Goal: Find contact information: Find contact information

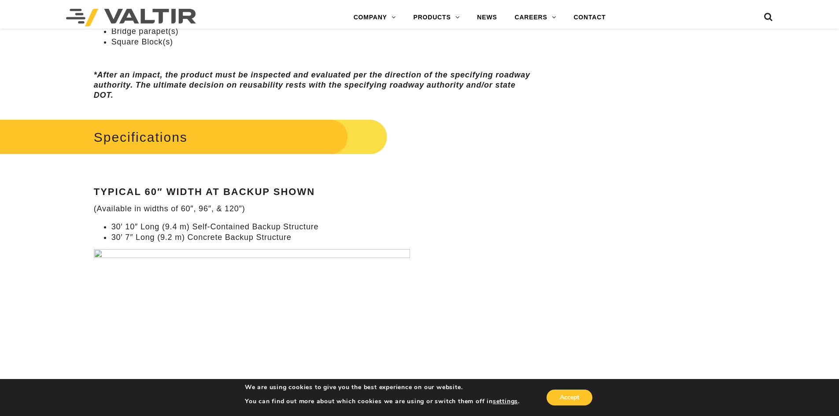
scroll to position [793, 0]
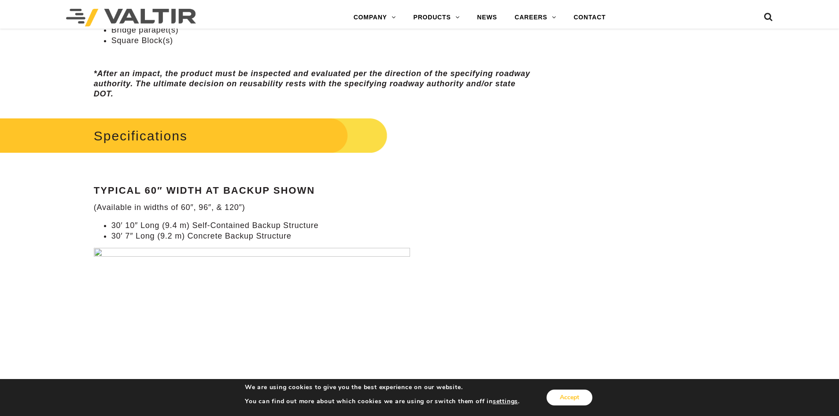
click at [577, 395] on button "Accept" at bounding box center [570, 398] width 46 height 16
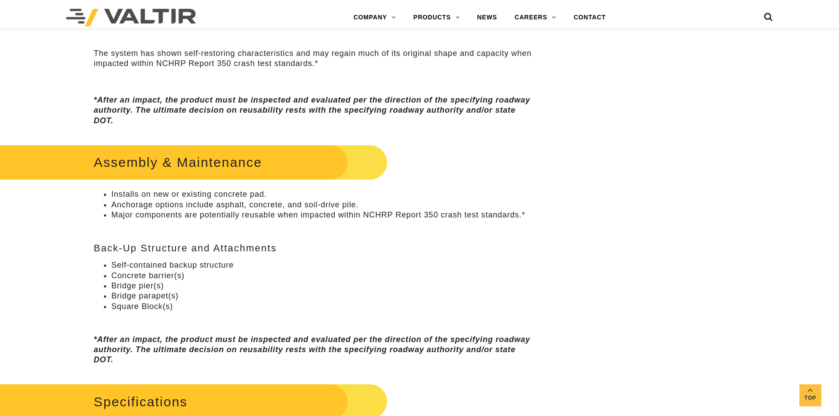
scroll to position [529, 0]
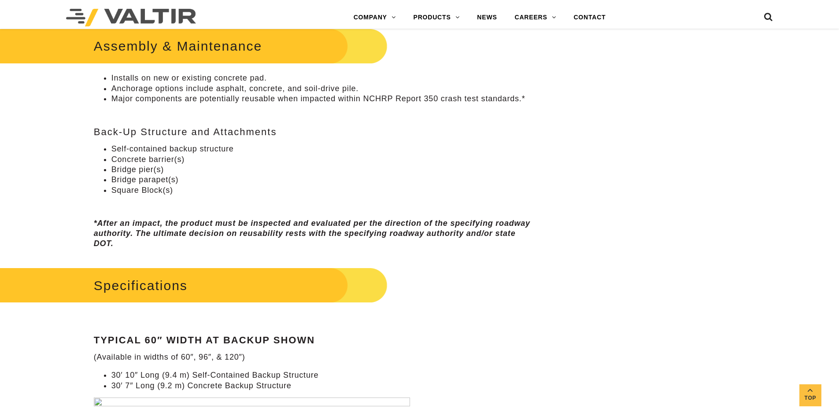
scroll to position [690, 0]
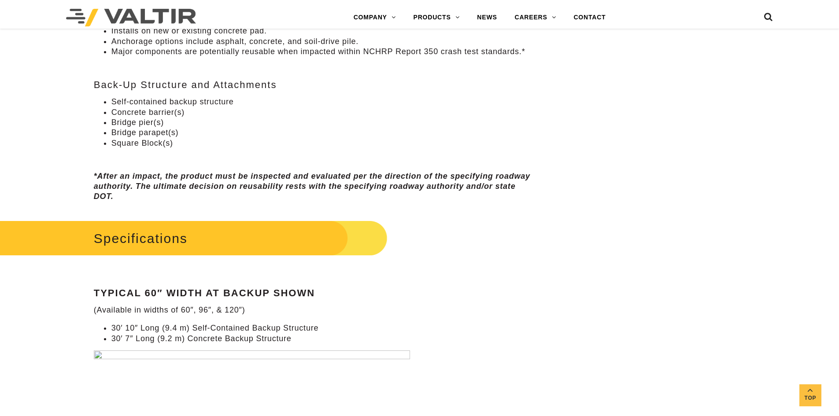
click at [162, 18] on img at bounding box center [131, 18] width 130 height 18
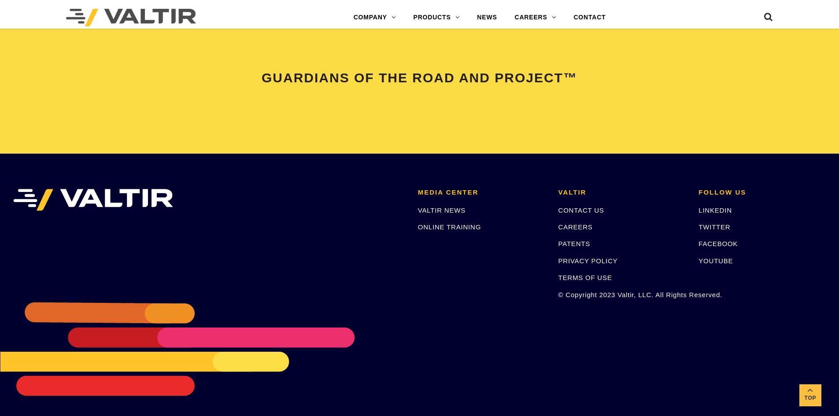
scroll to position [1850, 0]
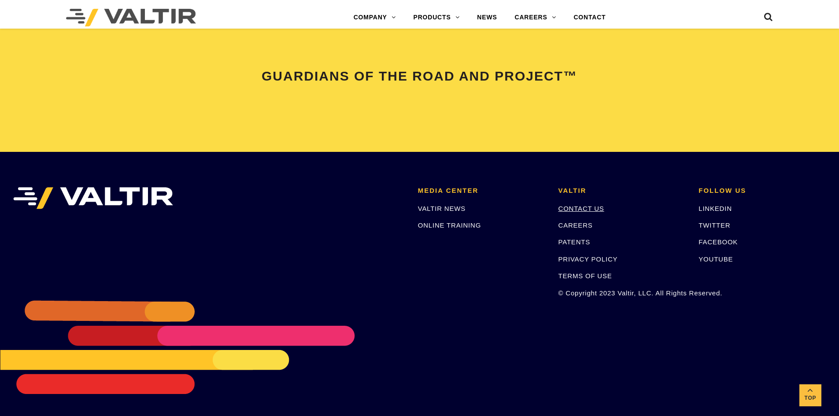
click at [589, 206] on link "CONTACT US" at bounding box center [581, 208] width 46 height 7
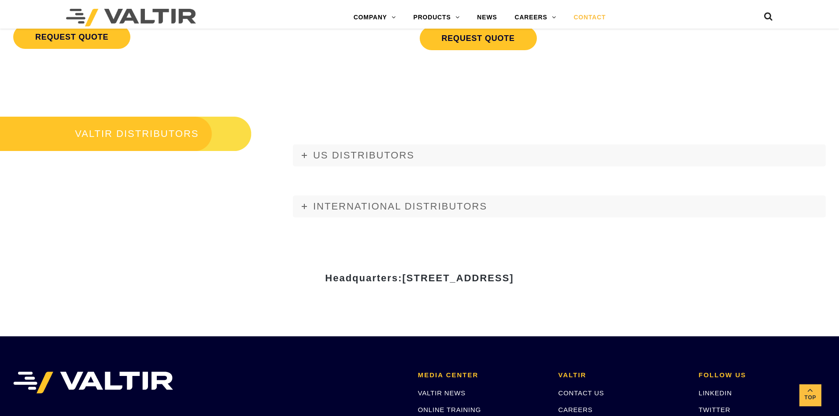
scroll to position [1033, 0]
